Goal: Information Seeking & Learning: Compare options

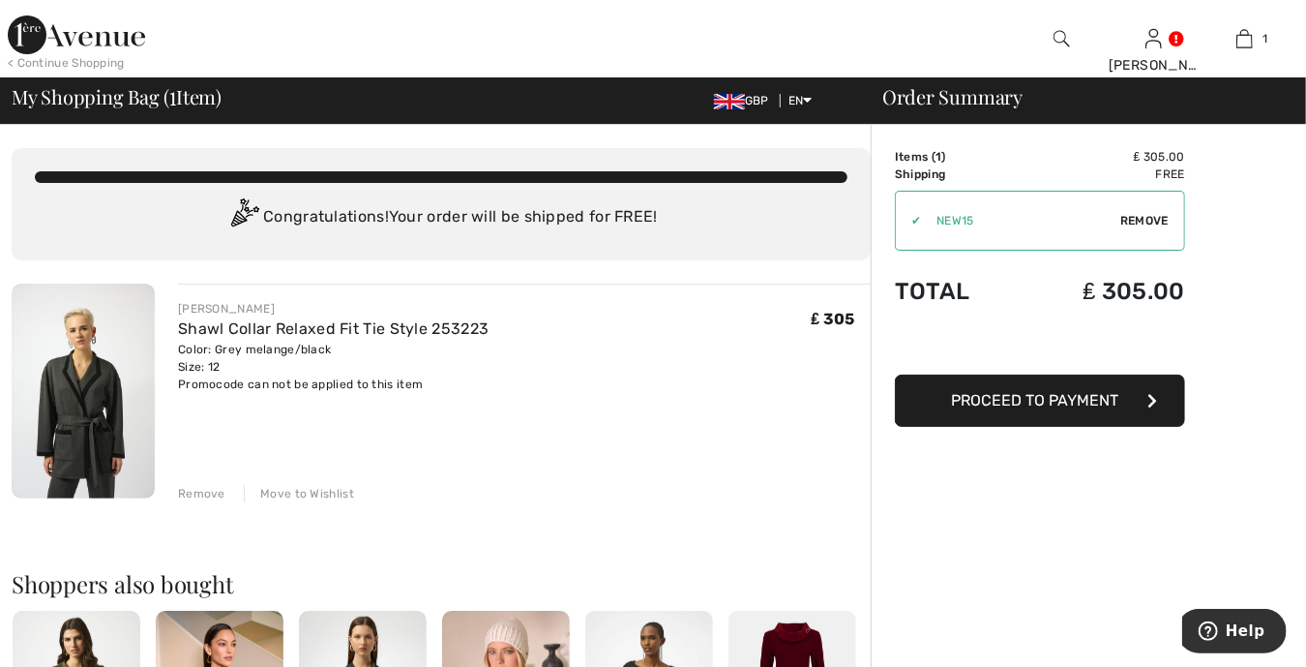
click at [206, 491] on div "Remove" at bounding box center [201, 493] width 47 height 17
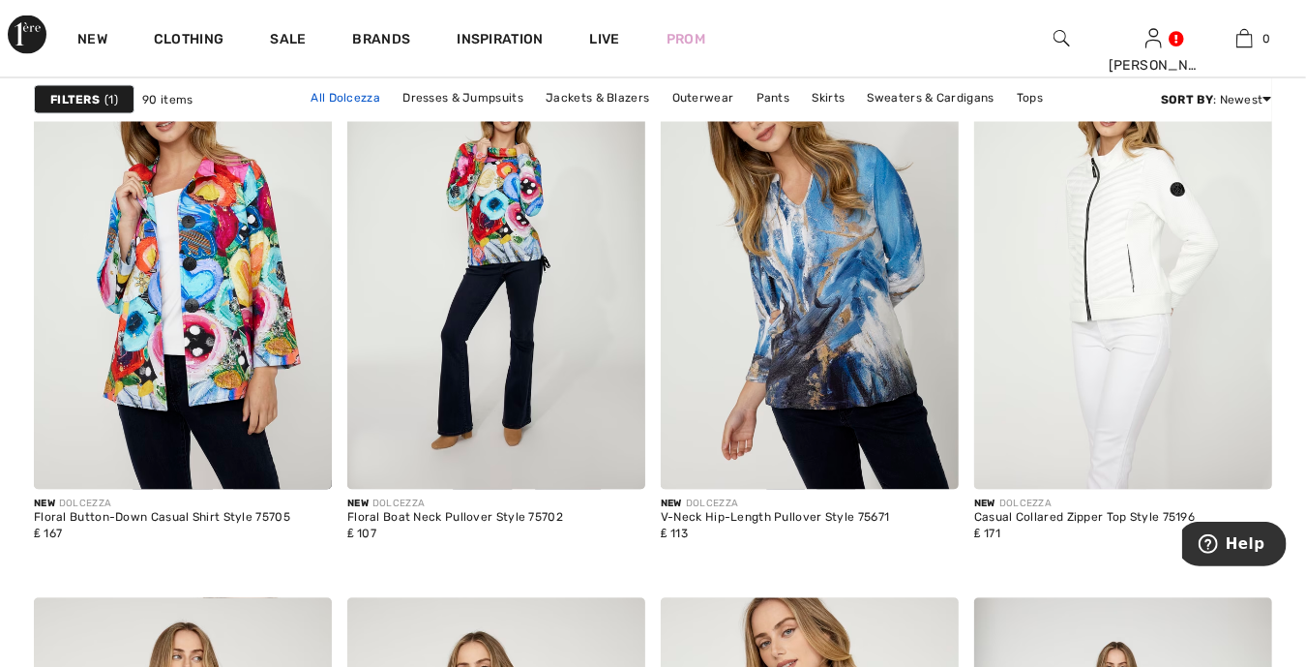
click at [340, 101] on link "All Dolcezza" at bounding box center [345, 97] width 89 height 25
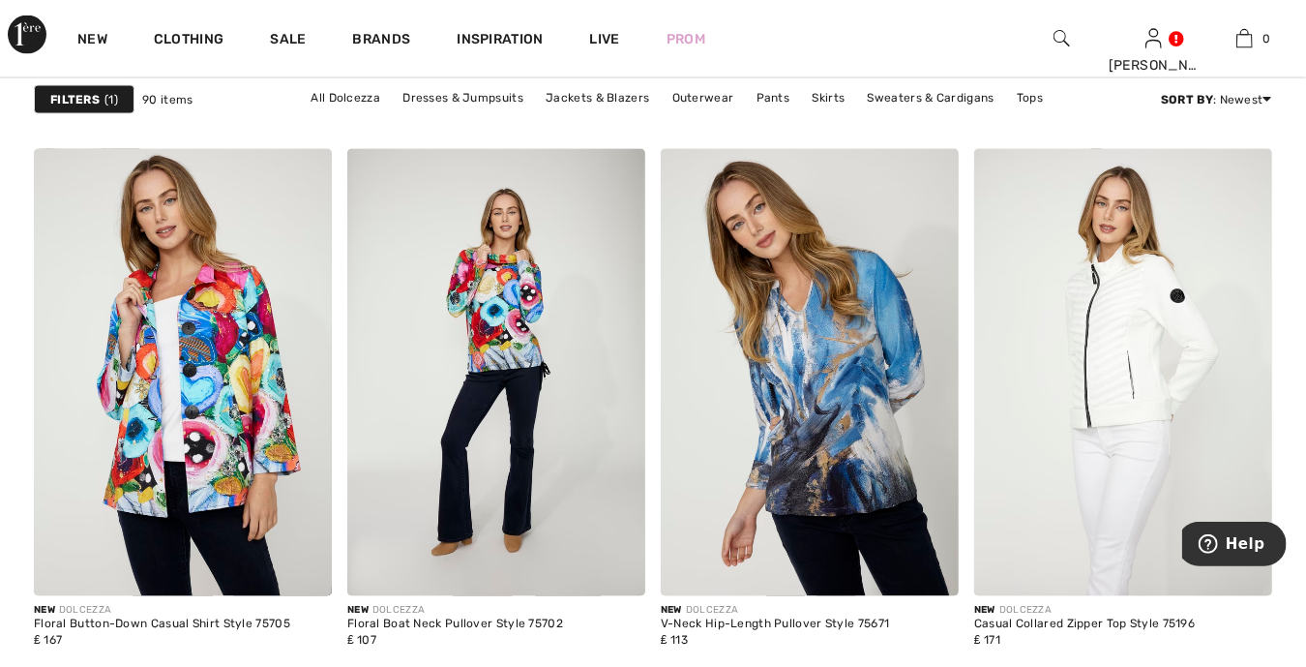
scroll to position [1645, 0]
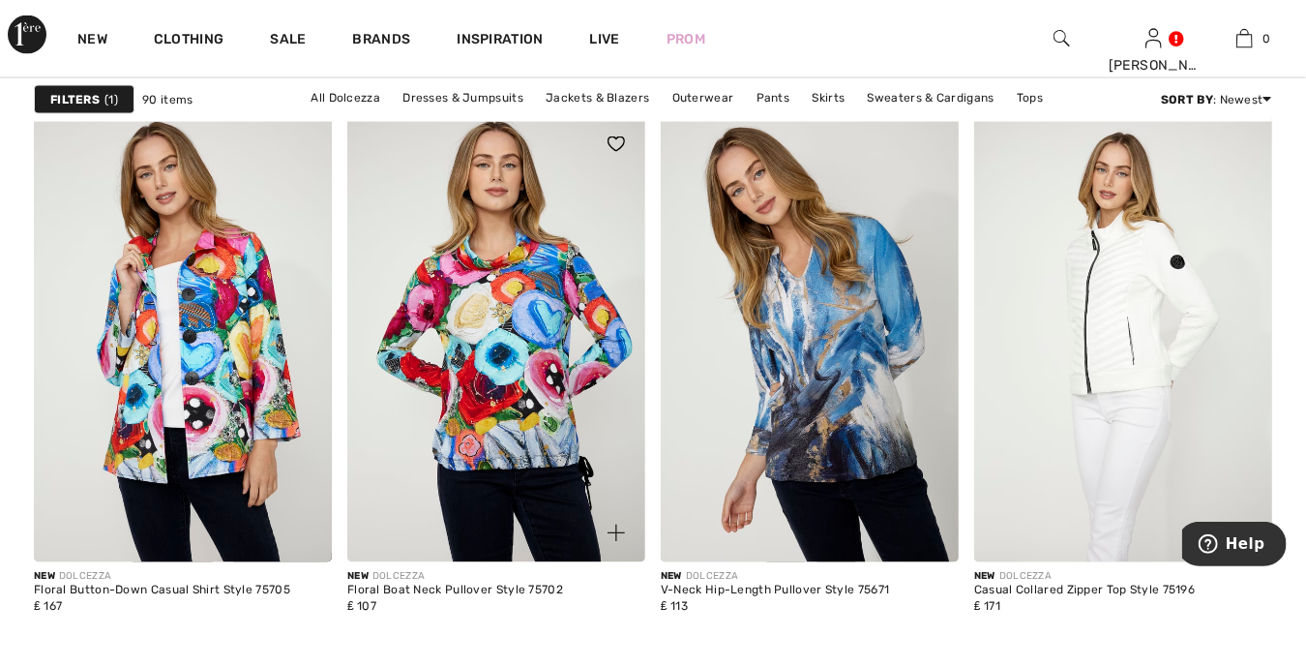
click at [469, 338] on img at bounding box center [496, 338] width 298 height 447
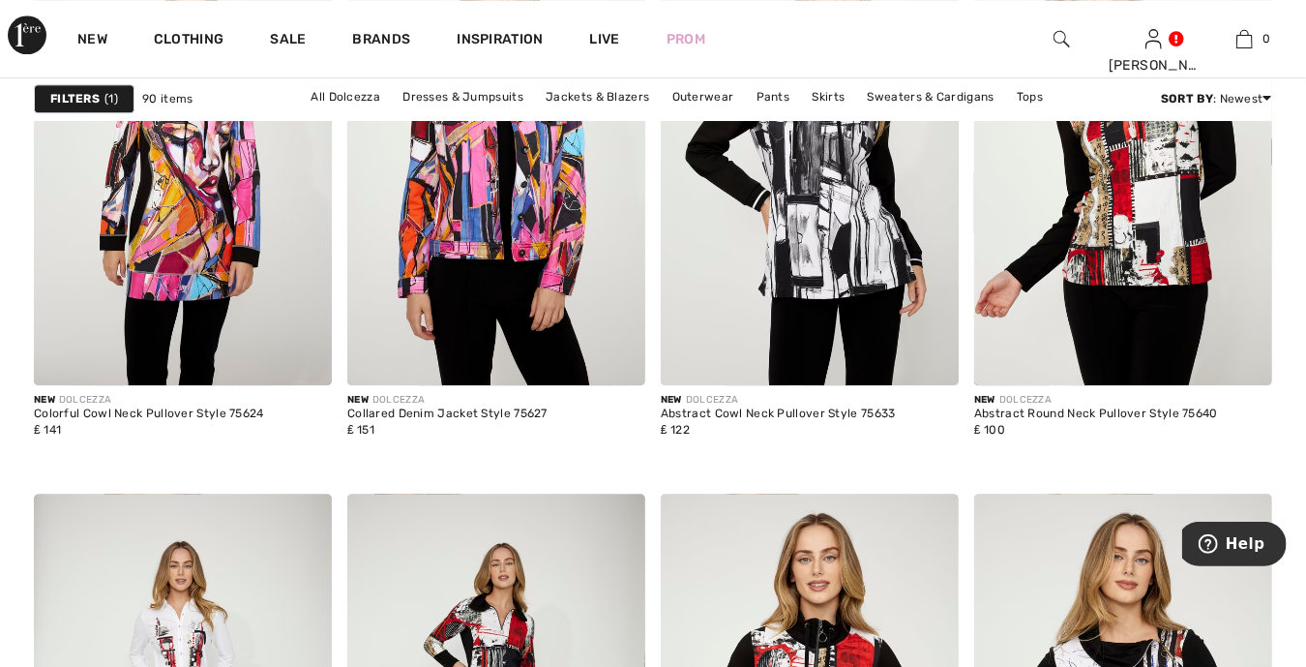
scroll to position [6167, 0]
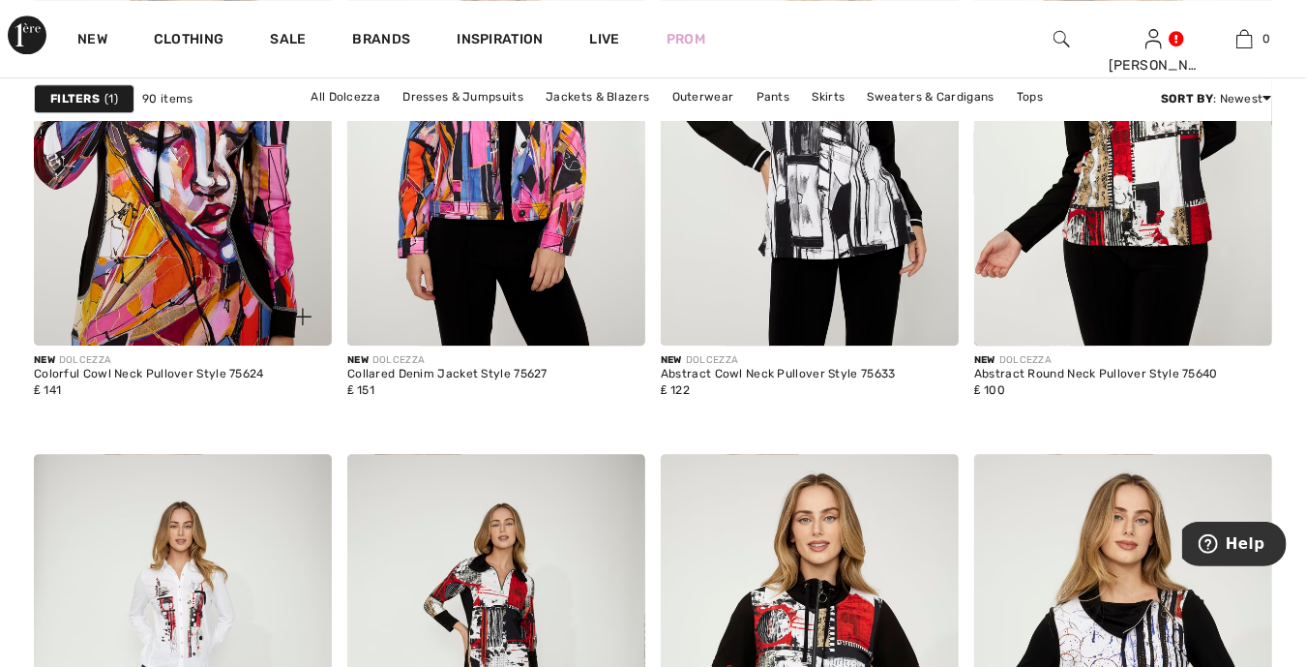
click at [165, 217] on img at bounding box center [183, 121] width 298 height 447
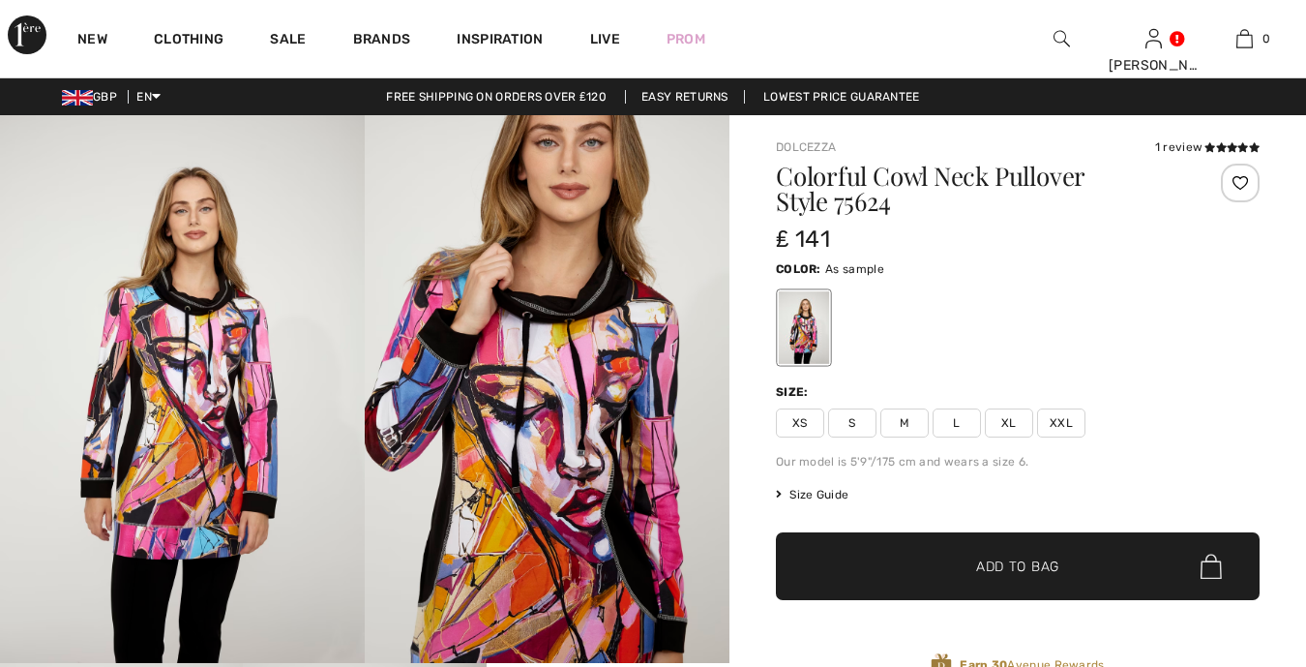
checkbox input "true"
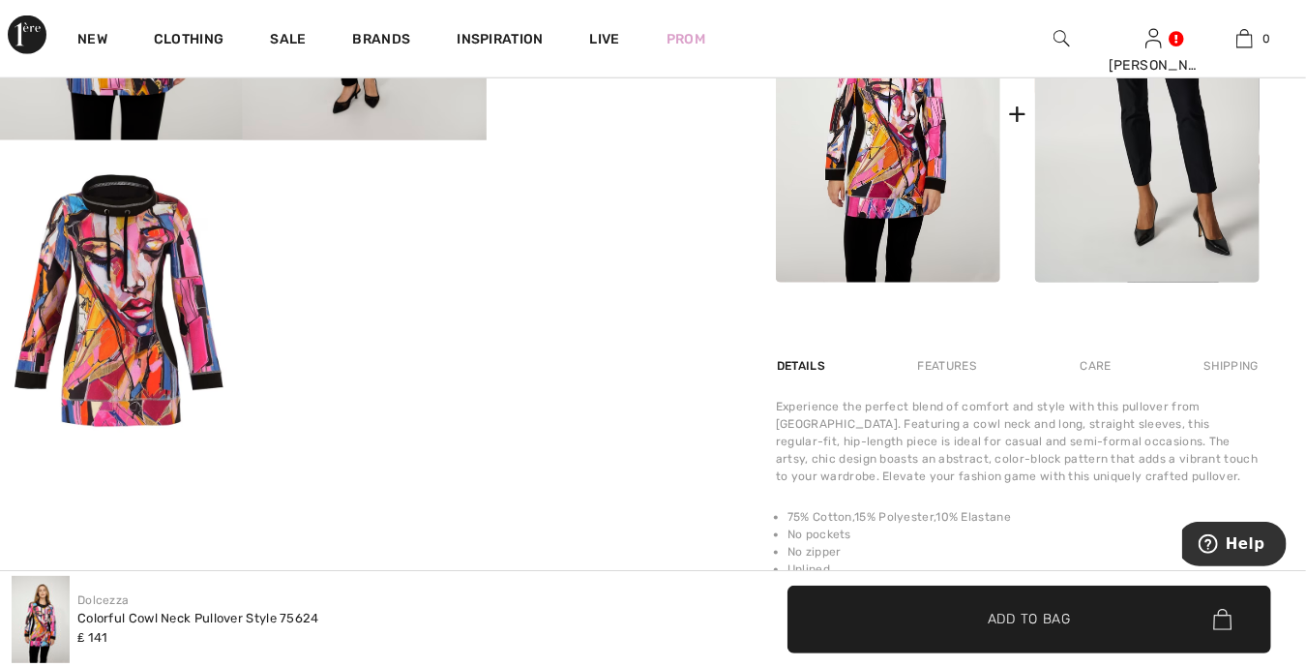
scroll to position [750, 0]
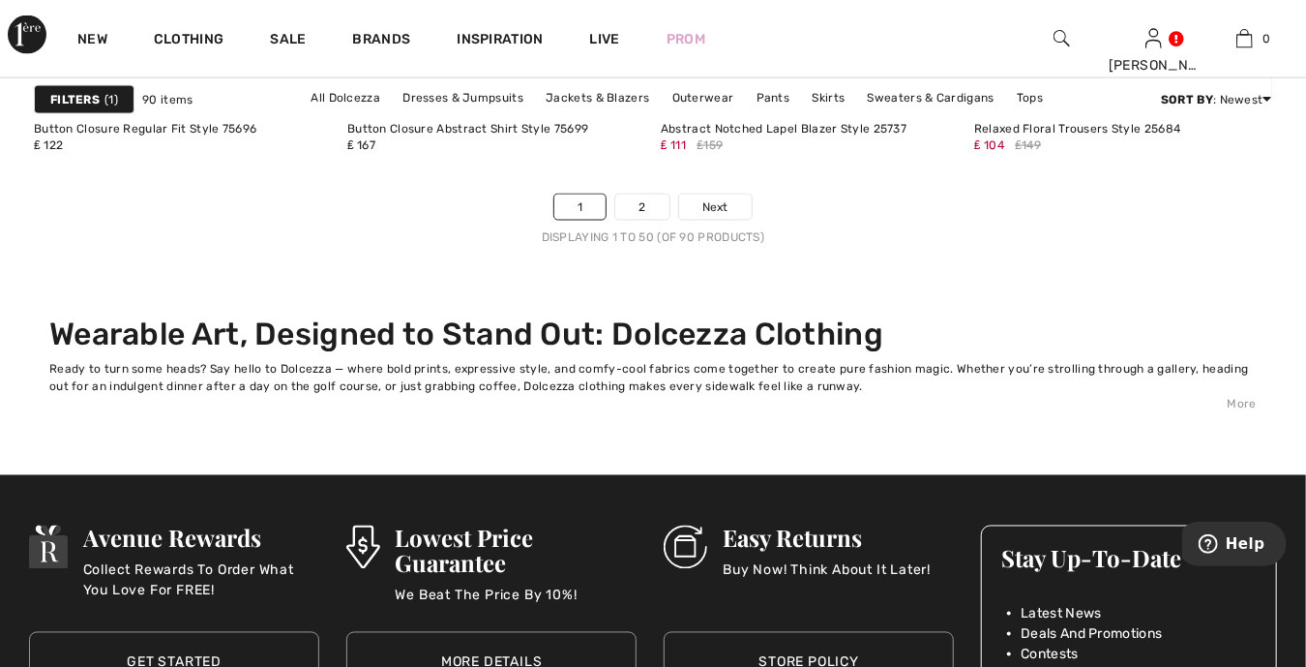
scroll to position [8852, 0]
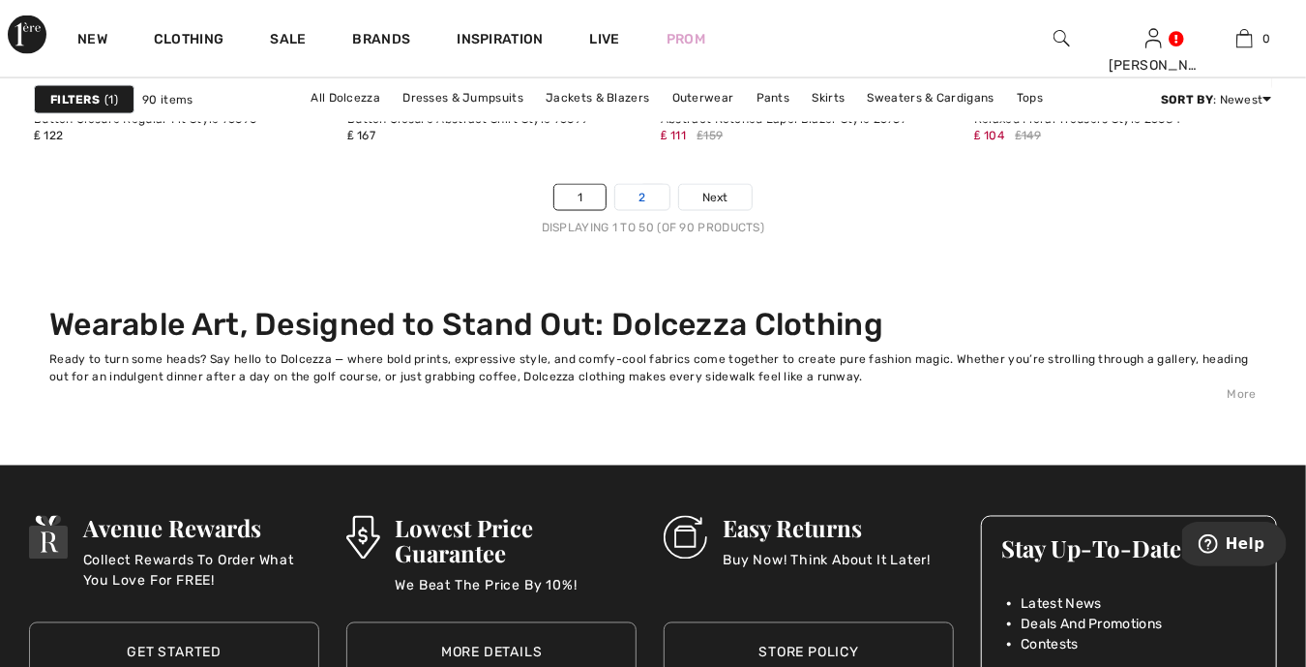
click at [639, 208] on link "2" at bounding box center [641, 197] width 53 height 25
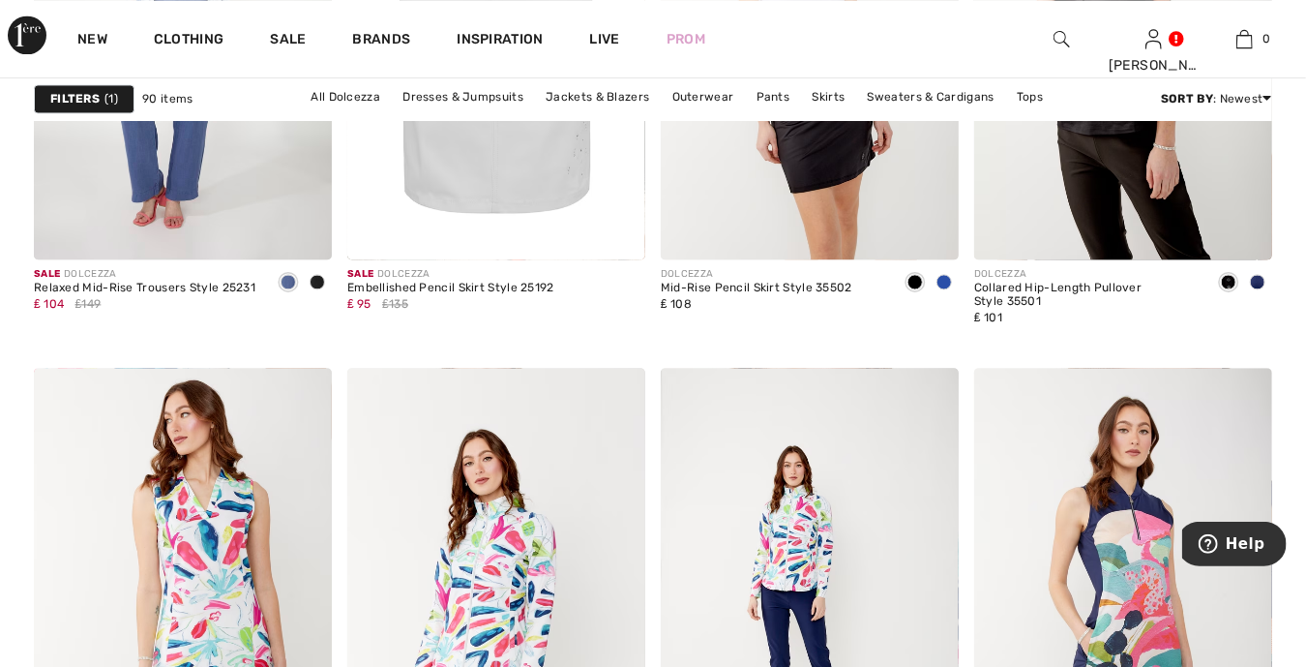
scroll to position [1886, 0]
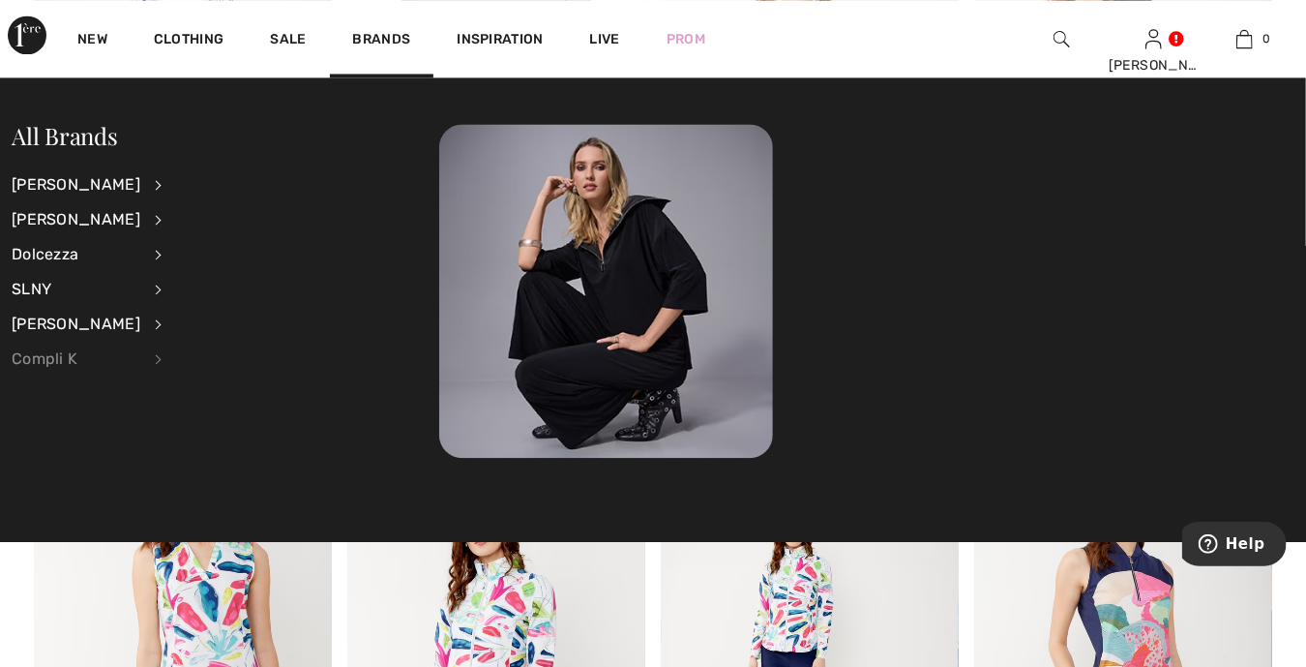
click at [47, 358] on div "Compli K" at bounding box center [76, 359] width 129 height 35
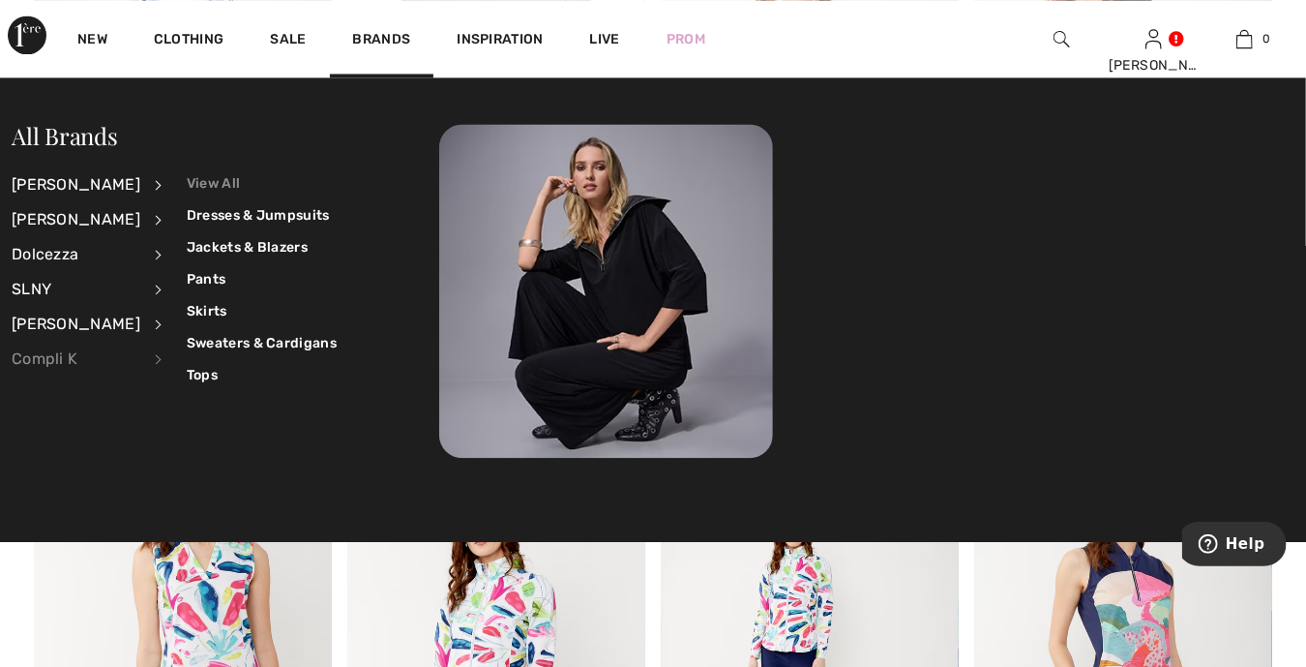
click at [204, 182] on link "View All" at bounding box center [262, 183] width 150 height 32
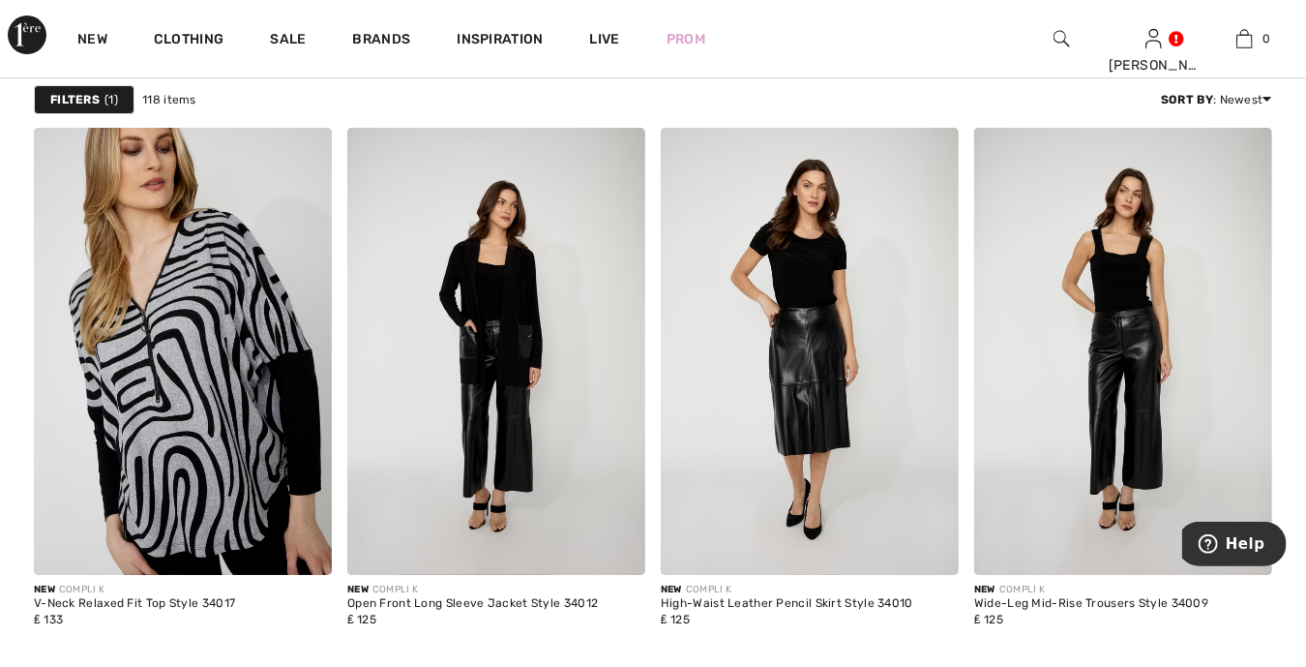
scroll to position [3506, 0]
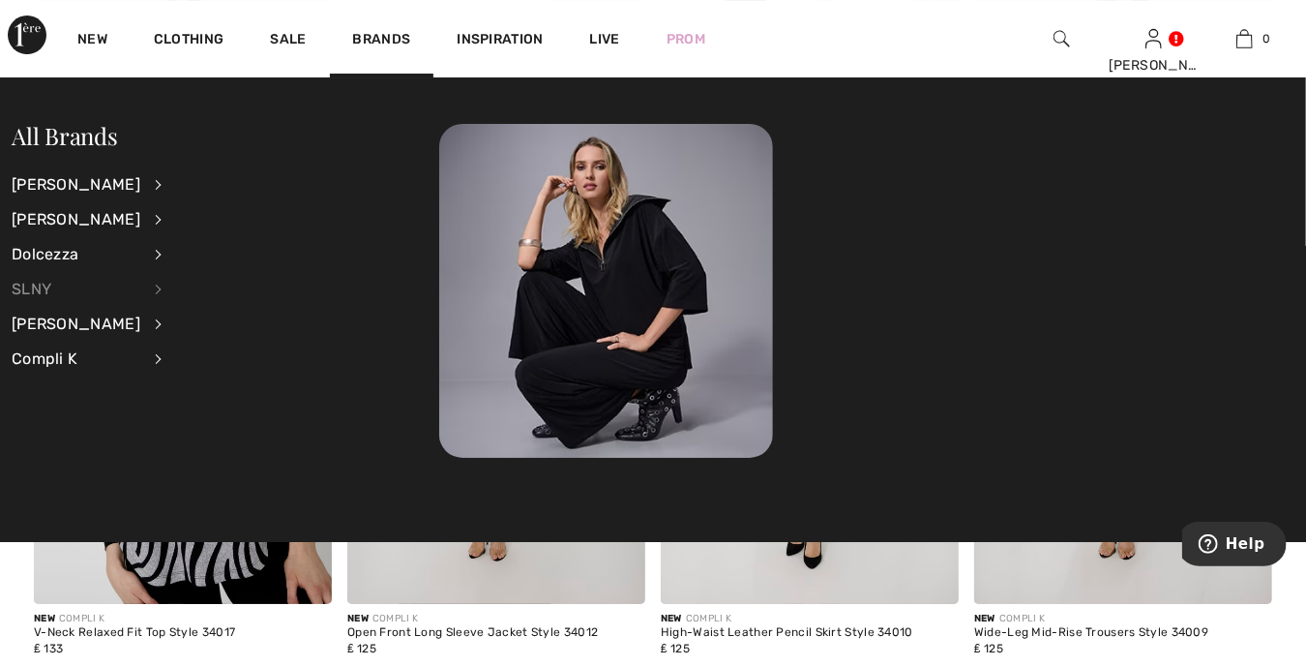
click at [23, 283] on div "SLNY" at bounding box center [76, 289] width 129 height 35
click at [193, 179] on link "View All" at bounding box center [258, 183] width 143 height 32
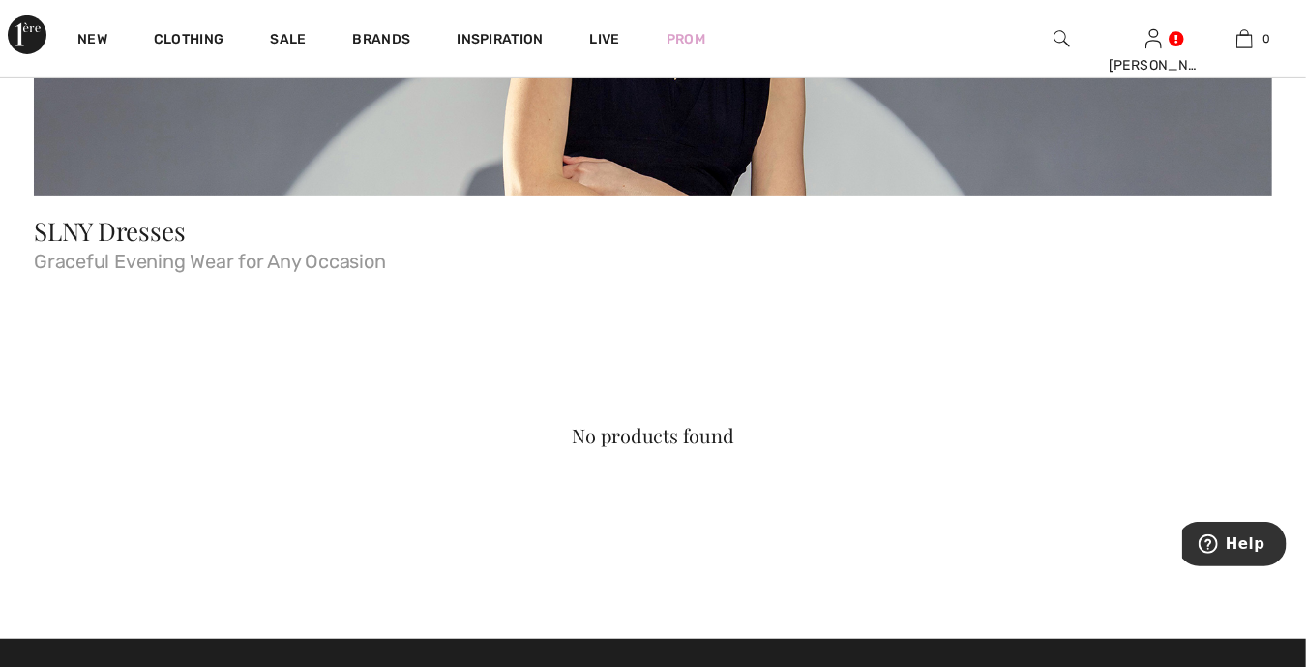
scroll to position [97, 0]
